Goal: Task Accomplishment & Management: Use online tool/utility

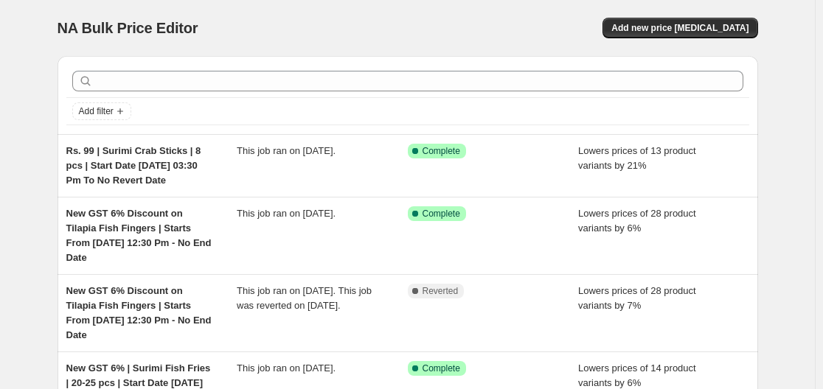
click at [389, 41] on div "NA Bulk Price Editor. This page is ready NA Bulk Price Editor Add new price cha…" at bounding box center [408, 28] width 701 height 56
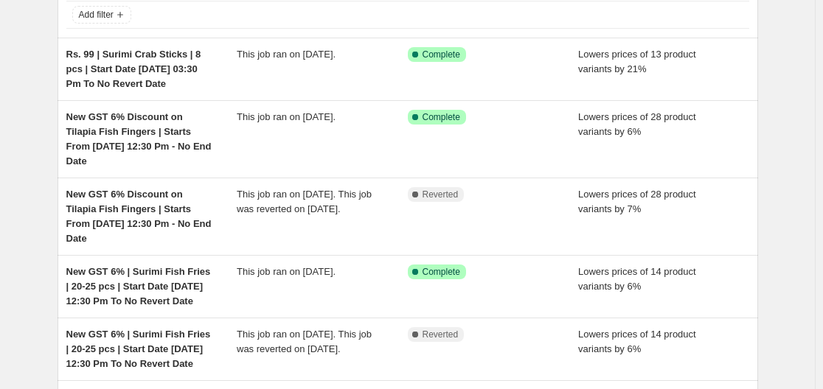
scroll to position [74, 0]
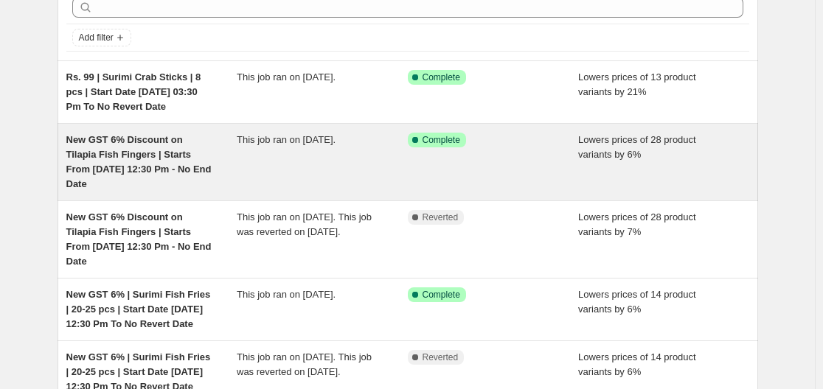
click at [181, 163] on div "New GST 6% Discount on Tilapia Fish Fingers | Starts From [DATE] 12:30 Pm - No …" at bounding box center [151, 162] width 171 height 59
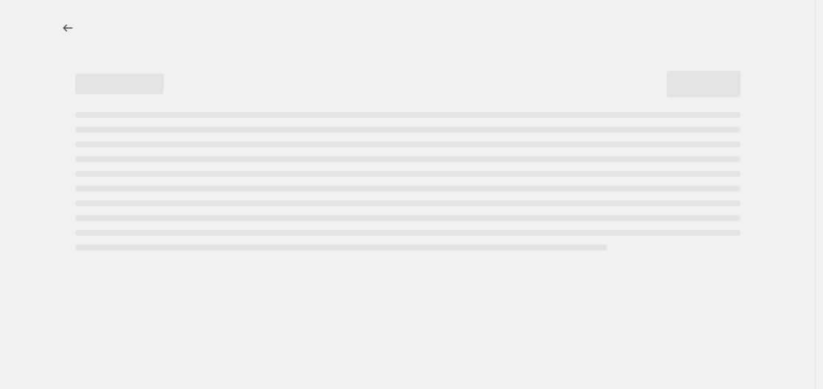
select select "percentage"
select select "no_change"
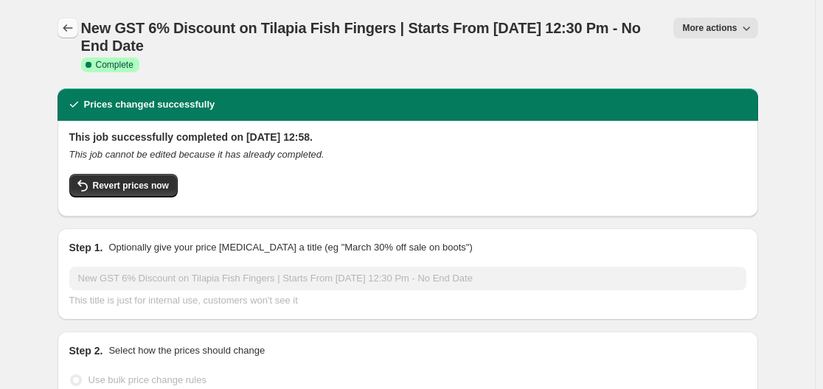
click at [70, 25] on icon "Price change jobs" at bounding box center [67, 28] width 15 height 15
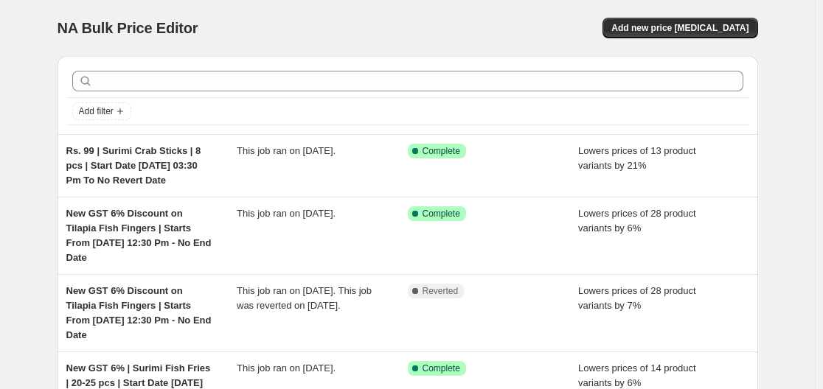
drag, startPoint x: 135, startPoint y: 233, endPoint x: 527, endPoint y: 8, distance: 451.7
click at [527, 8] on div "NA Bulk Price Editor. This page is ready NA Bulk Price Editor Add new price [ME…" at bounding box center [408, 28] width 701 height 56
drag, startPoint x: 132, startPoint y: 218, endPoint x: 17, endPoint y: 55, distance: 199.5
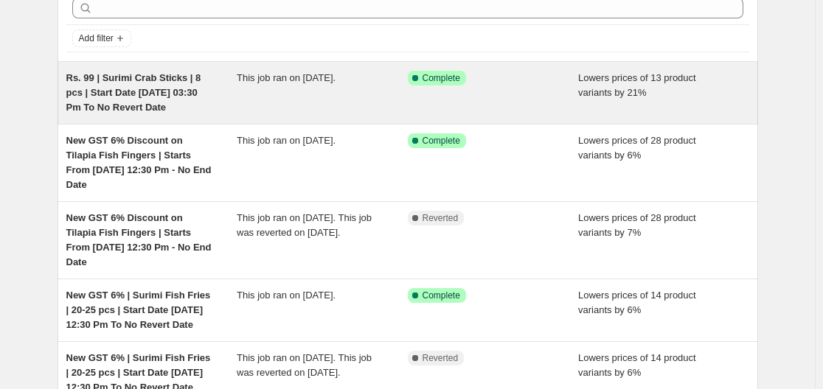
scroll to position [74, 0]
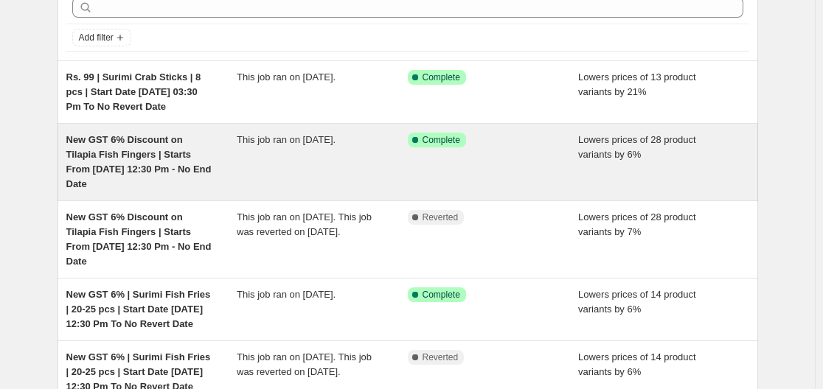
click at [156, 162] on div "New GST 6% Discount on Tilapia Fish Fingers | Starts From [DATE] 12:30 Pm - No …" at bounding box center [151, 162] width 171 height 59
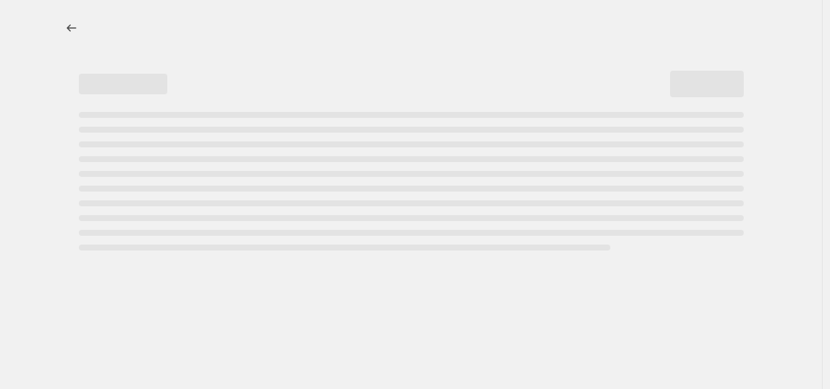
select select "percentage"
select select "no_change"
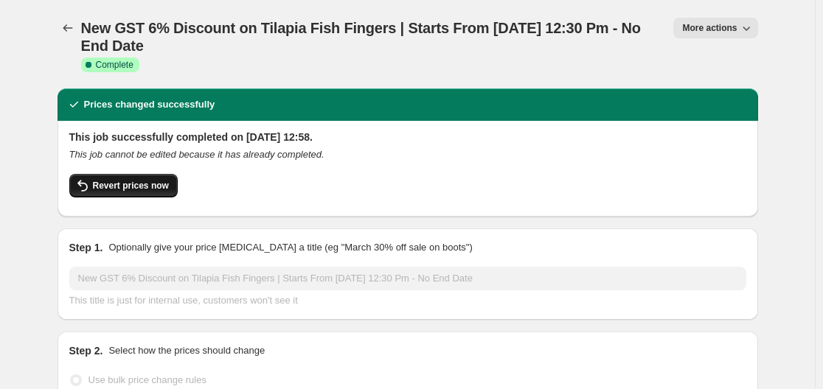
click at [171, 176] on button "Revert prices now" at bounding box center [123, 186] width 108 height 24
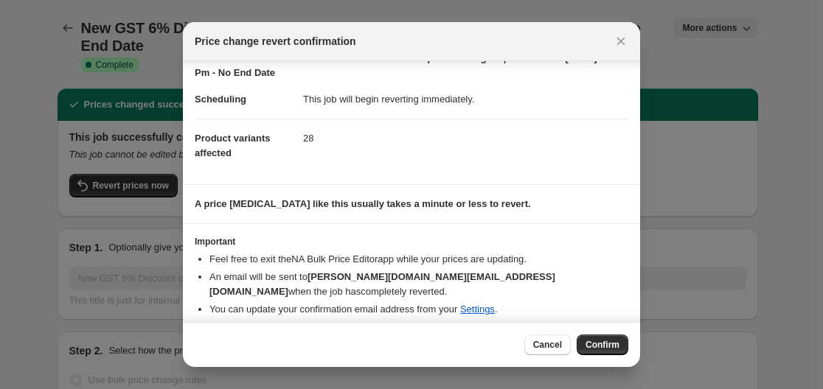
scroll to position [35, 0]
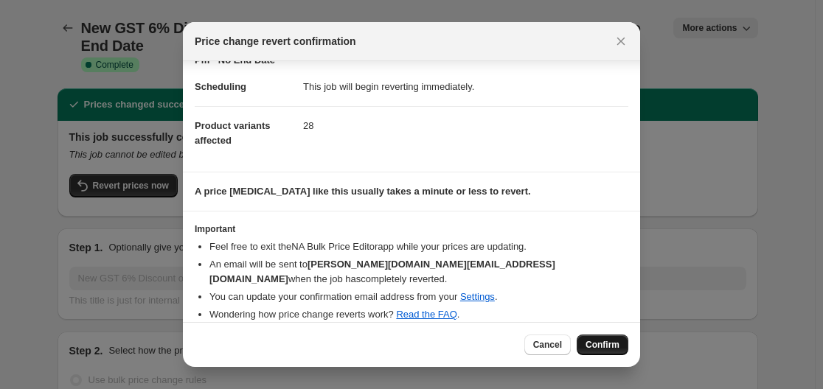
click at [594, 338] on button "Confirm" at bounding box center [603, 345] width 52 height 21
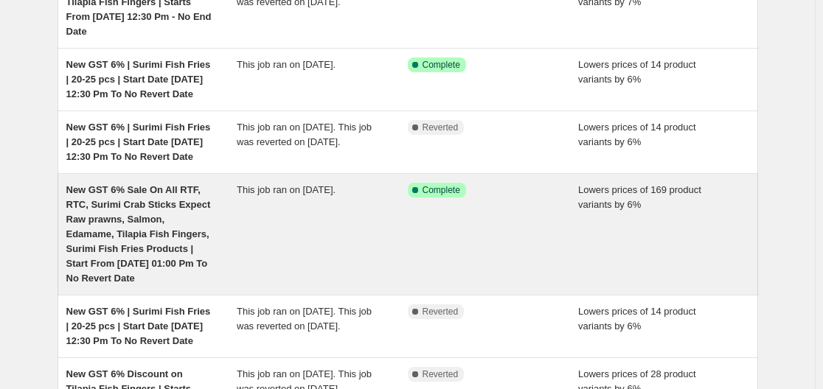
scroll to position [369, 0]
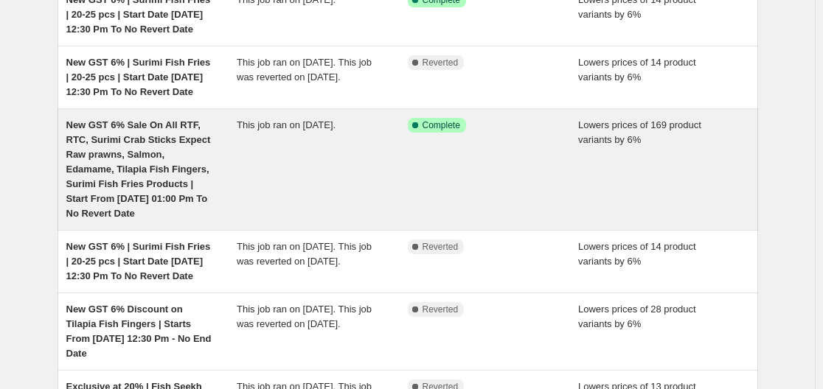
click at [151, 159] on span "New GST 6% Sale On All RTF, RTC, Surimi Crab Sticks Expect Raw prawns, Salmon, …" at bounding box center [138, 169] width 145 height 100
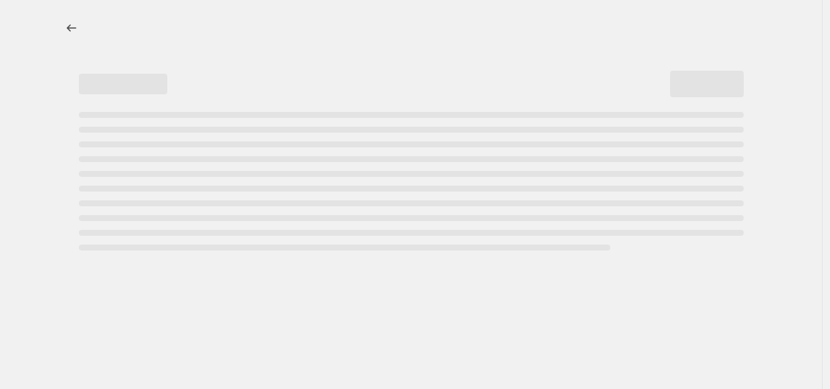
select select "percentage"
select select "no_change"
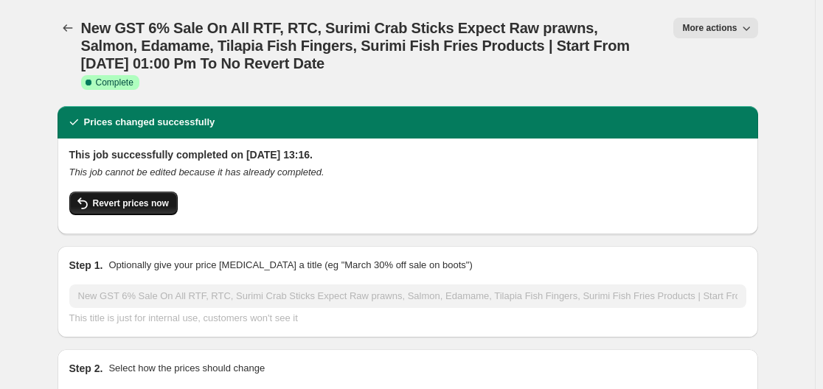
click at [119, 214] on button "Revert prices now" at bounding box center [123, 204] width 108 height 24
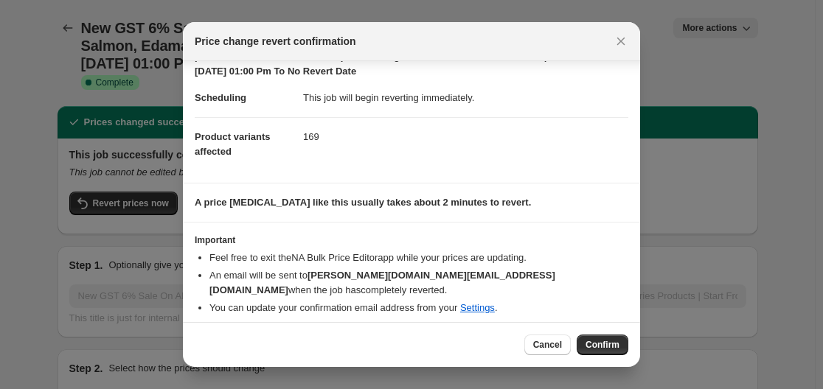
scroll to position [49, 0]
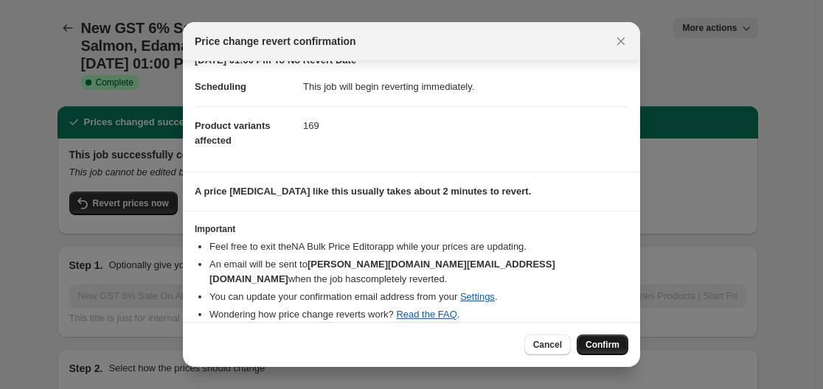
click at [596, 336] on button "Confirm" at bounding box center [603, 345] width 52 height 21
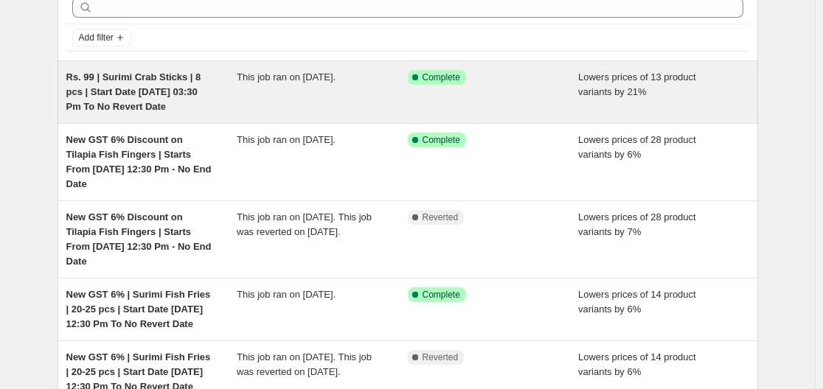
scroll to position [148, 0]
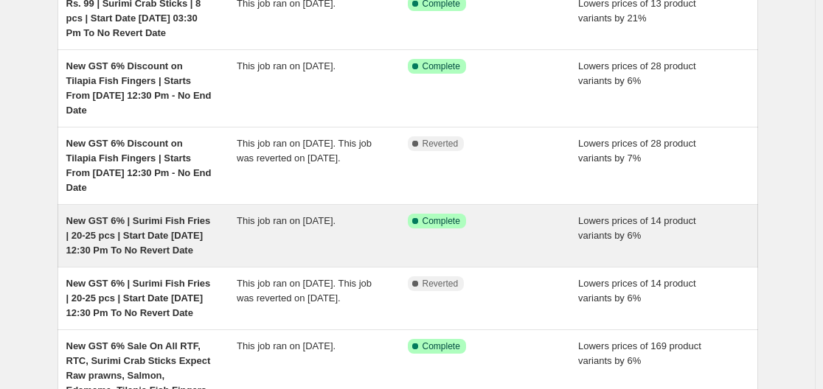
click at [135, 215] on span "New GST 6% | Surimi Fish Fries | 20-25 pcs | Start Date [DATE] 12:30 Pm To No R…" at bounding box center [138, 235] width 145 height 41
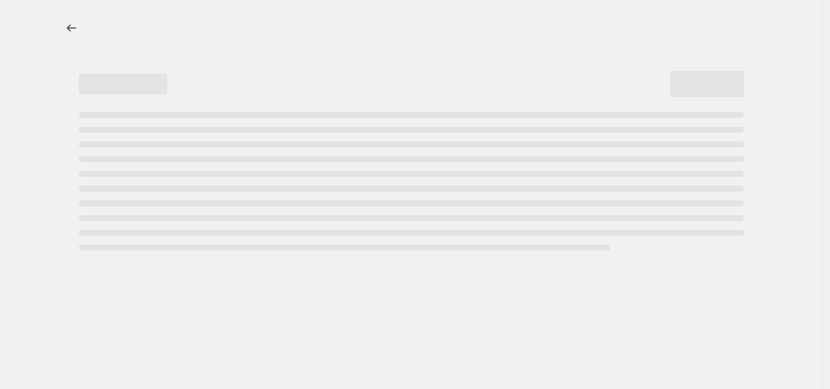
select select "percentage"
select select "no_change"
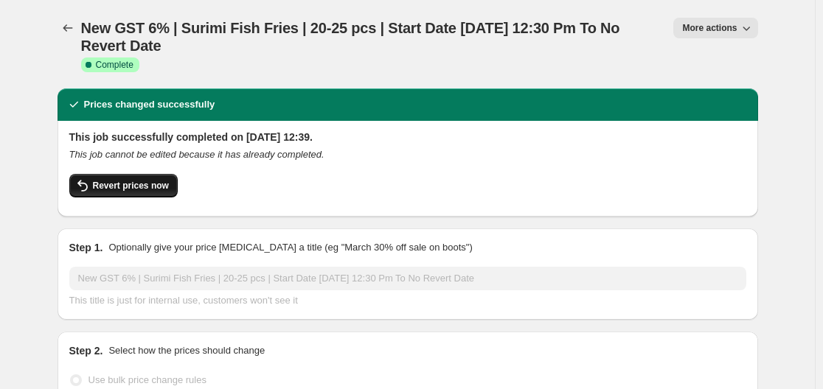
click at [156, 193] on button "Revert prices now" at bounding box center [123, 186] width 108 height 24
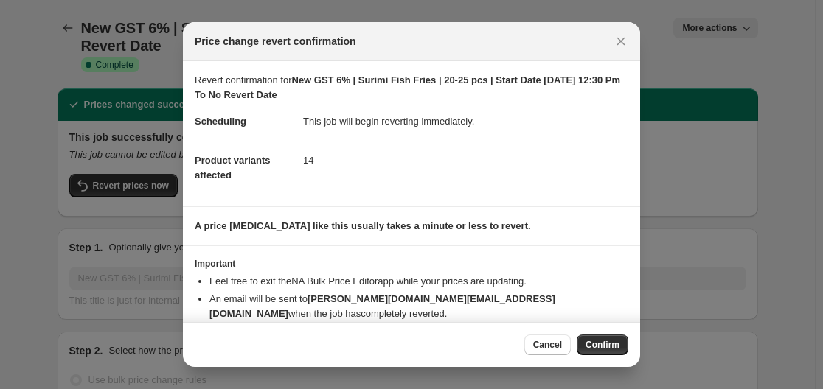
scroll to position [35, 0]
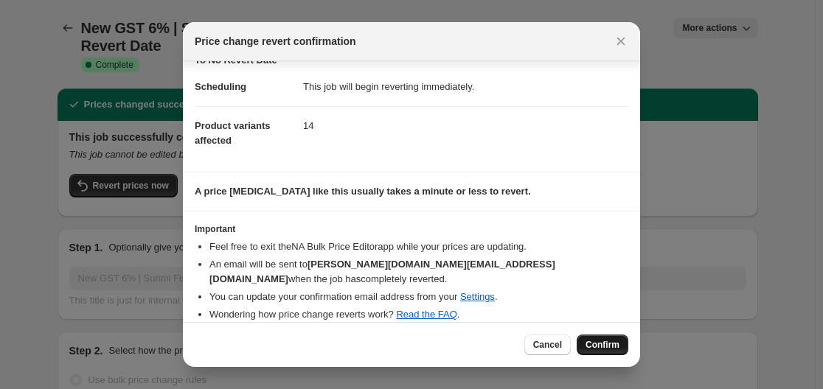
click at [594, 339] on button "Confirm" at bounding box center [603, 345] width 52 height 21
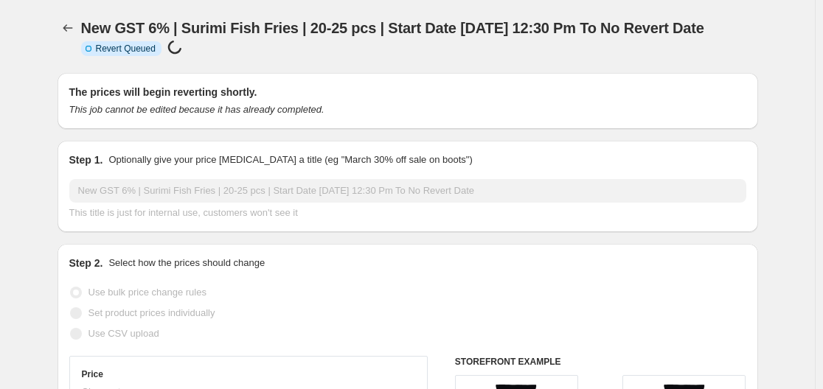
select select "percentage"
select select "no_change"
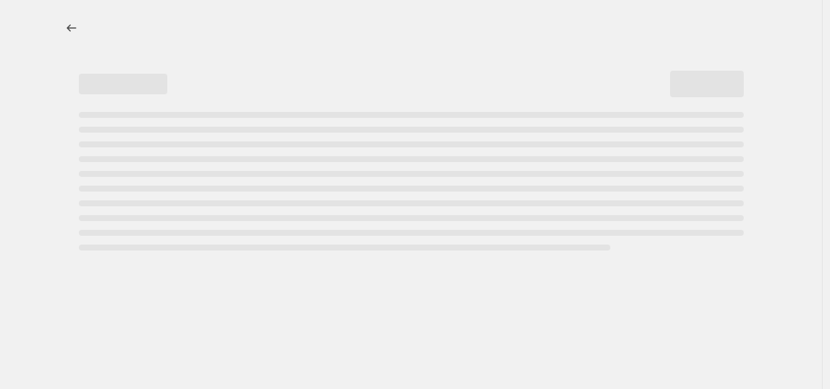
select select "percentage"
select select "no_change"
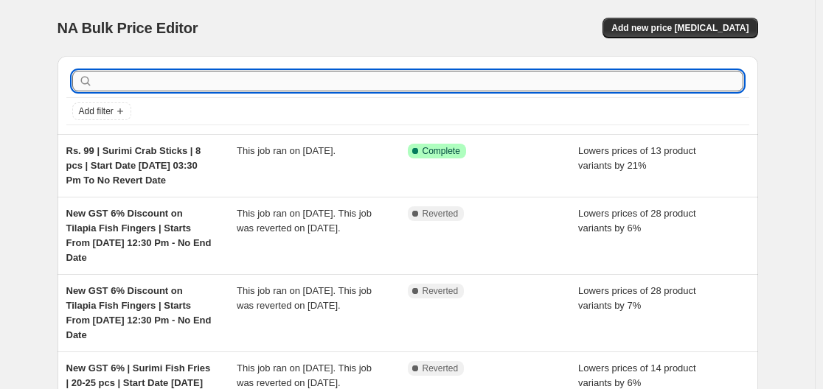
drag, startPoint x: 0, startPoint y: 0, endPoint x: 318, endPoint y: 86, distance: 329.4
click at [318, 86] on input "text" at bounding box center [420, 81] width 648 height 21
type input "salmon"
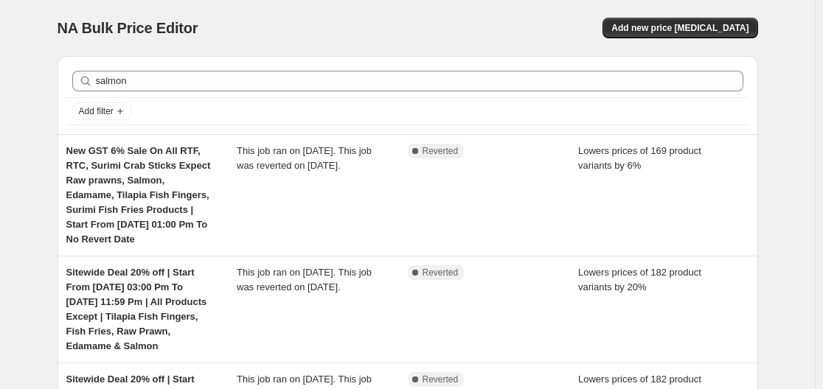
click at [234, 54] on div "NA Bulk Price Editor. This page is ready NA Bulk Price Editor Add new price [ME…" at bounding box center [408, 28] width 701 height 56
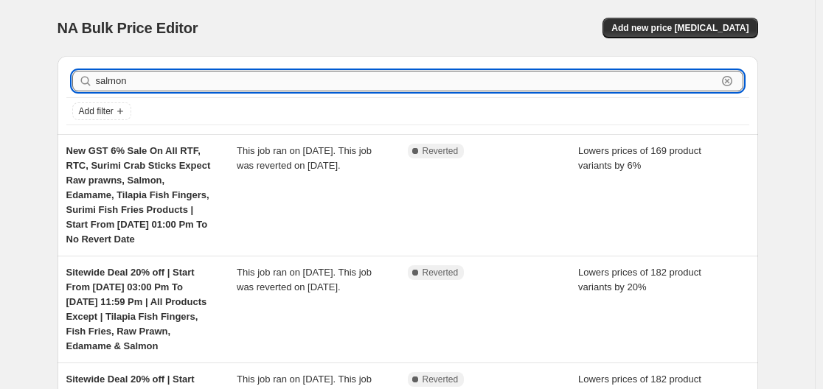
click at [316, 82] on input "salmon" at bounding box center [406, 81] width 621 height 21
type input "s"
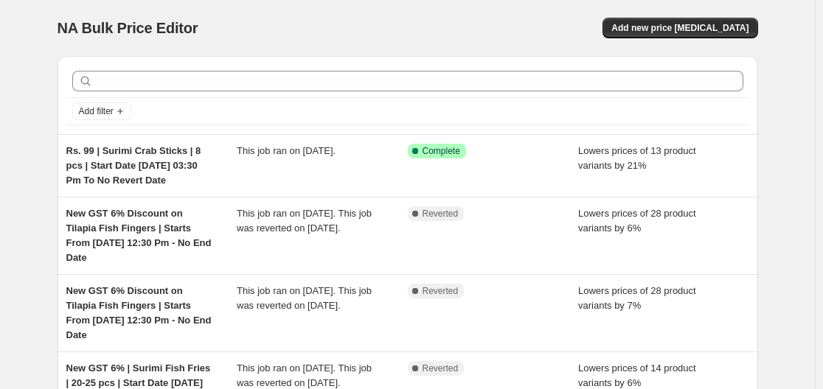
click at [319, 24] on div "NA Bulk Price Editor" at bounding box center [226, 28] width 337 height 21
